Goal: Transaction & Acquisition: Purchase product/service

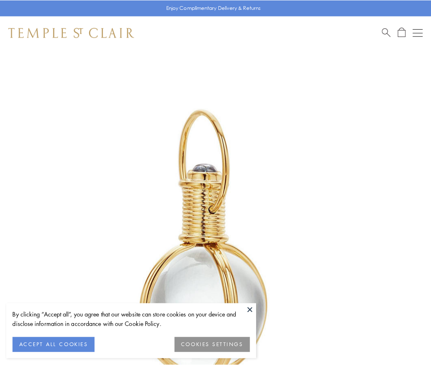
scroll to position [214, 0]
